Goal: Navigation & Orientation: Find specific page/section

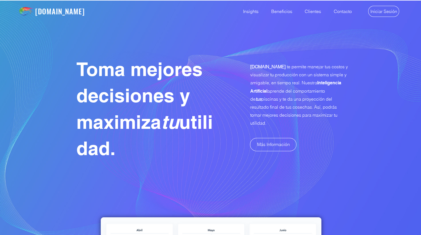
click at [386, 11] on span "Iniciar Sesión" at bounding box center [383, 11] width 27 height 6
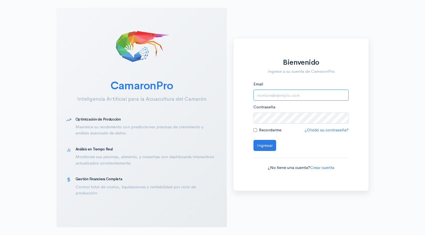
click at [273, 94] on input "Email" at bounding box center [300, 95] width 95 height 11
type input "[EMAIL_ADDRESS][DOMAIN_NAME]"
click at [262, 146] on button "Ingresar" at bounding box center [264, 145] width 23 height 11
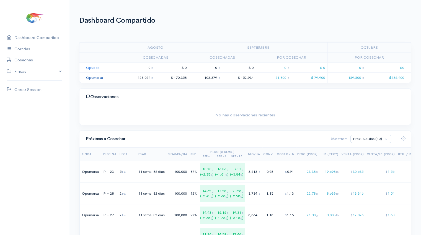
click at [97, 77] on link "Opumarsa" at bounding box center [94, 77] width 17 height 5
